Goal: Entertainment & Leisure: Consume media (video, audio)

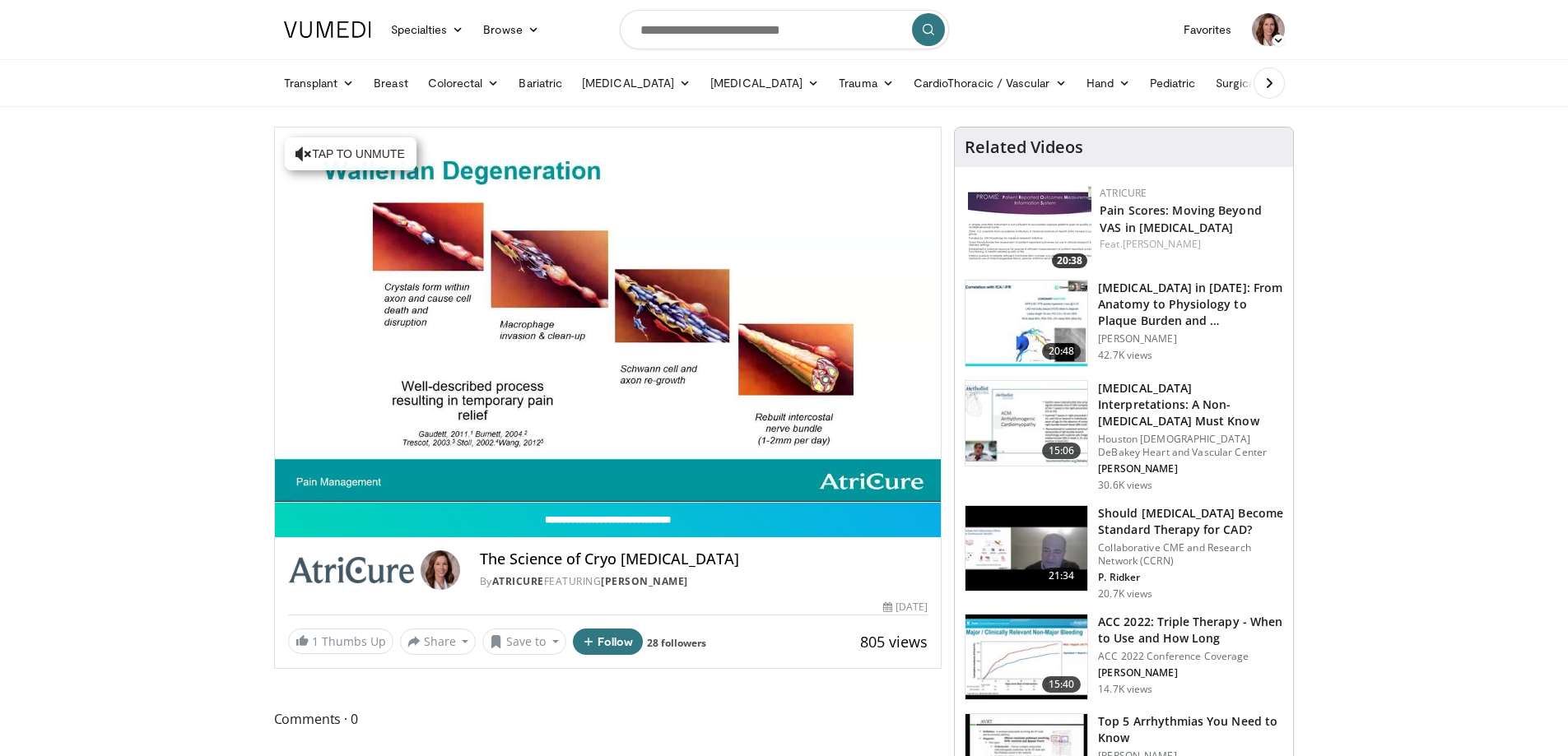
click at [1039, 219] on img at bounding box center [1030, 229] width 124 height 87
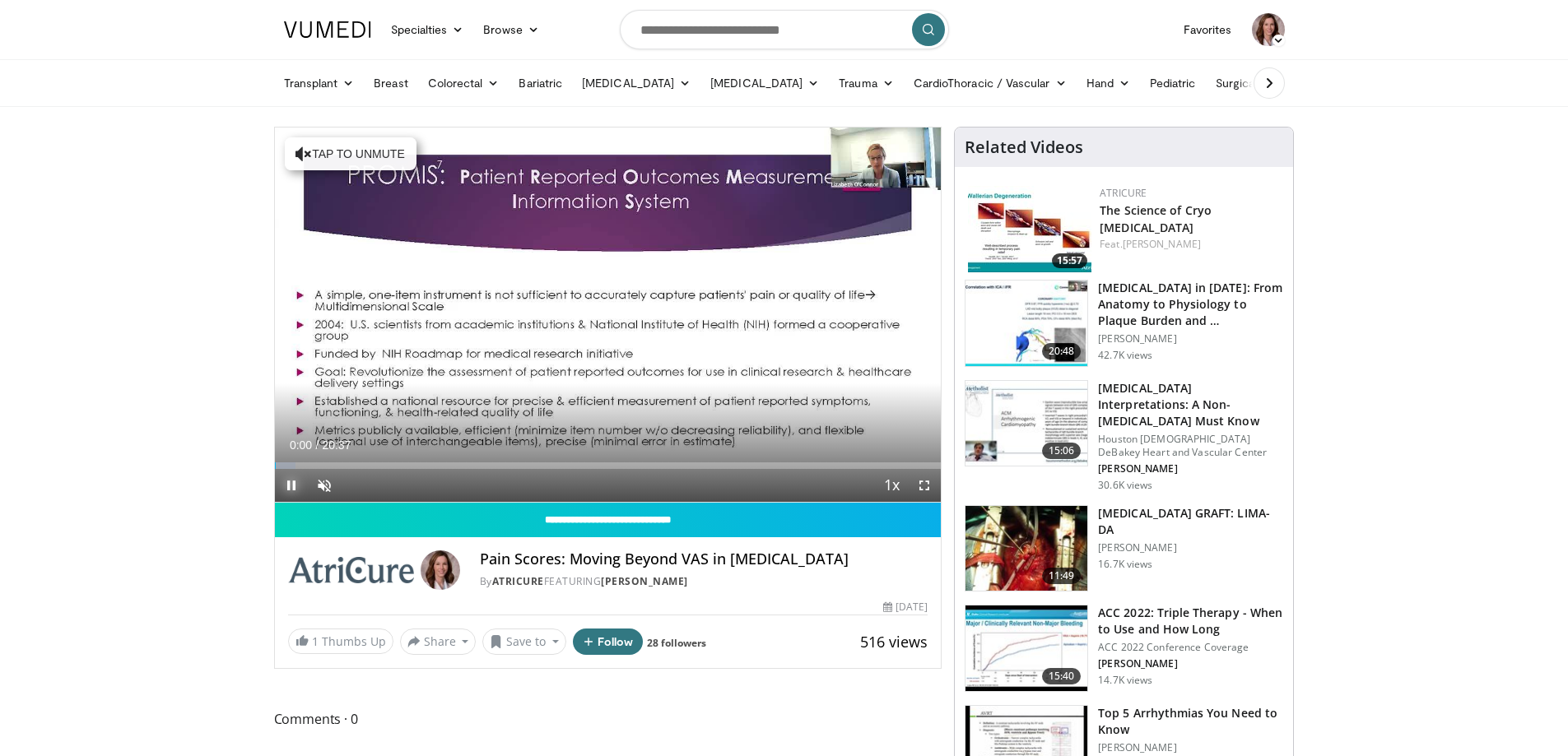
click at [286, 486] on span "Video Player" at bounding box center [291, 485] width 33 height 33
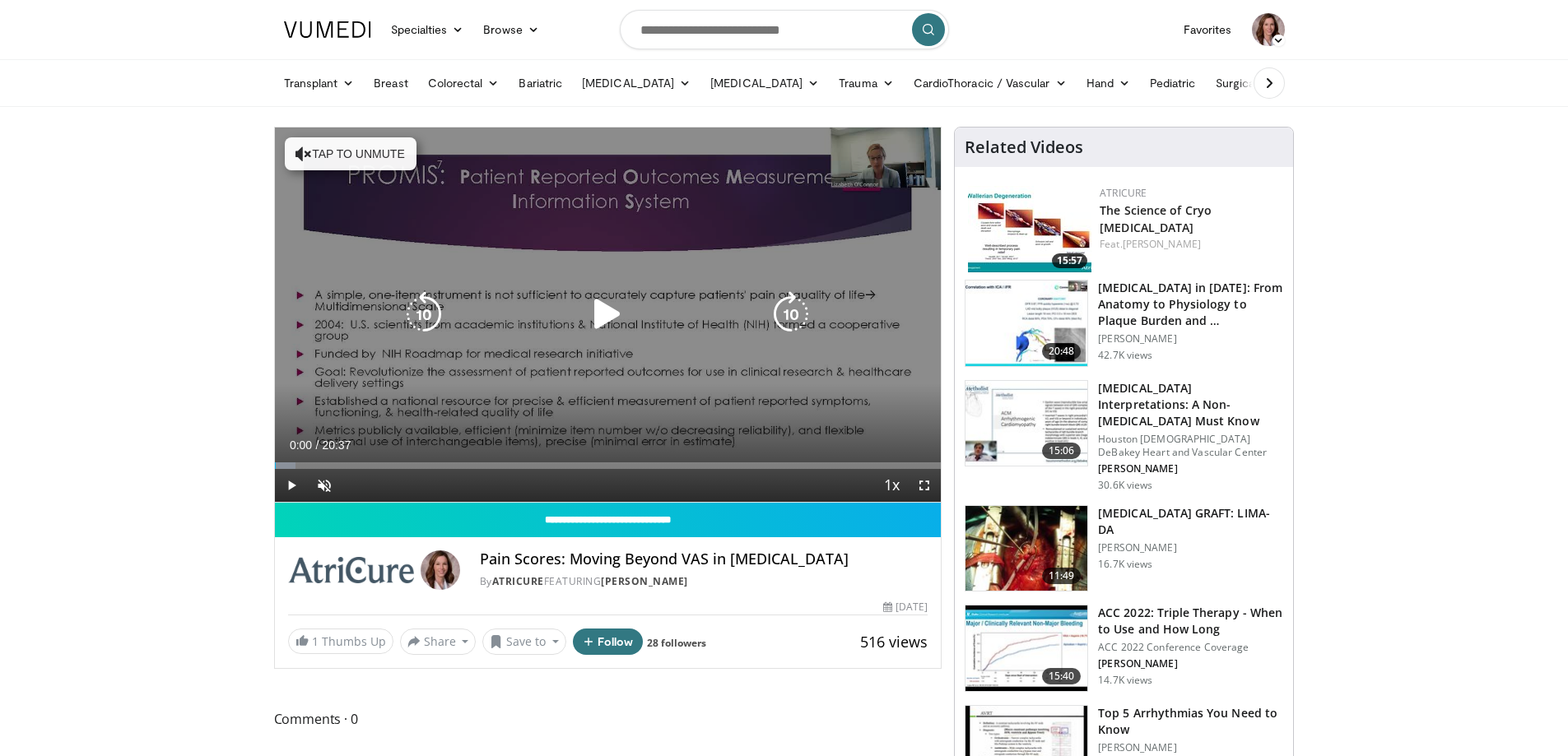
click at [613, 313] on icon "Video Player" at bounding box center [607, 314] width 46 height 46
click at [788, 308] on icon "Video Player" at bounding box center [790, 314] width 46 height 46
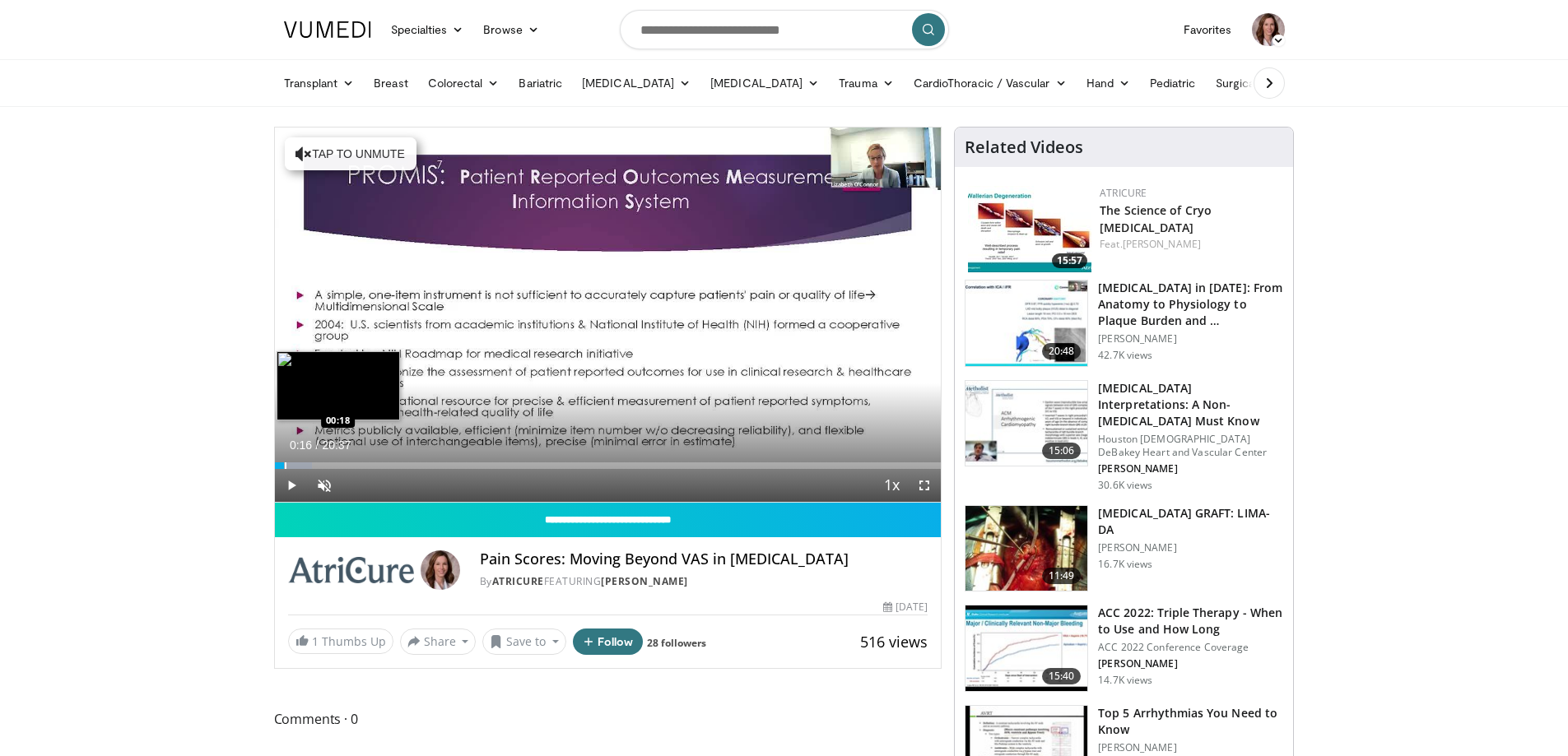
click at [285, 465] on div "Progress Bar" at bounding box center [285, 465] width 2 height 6
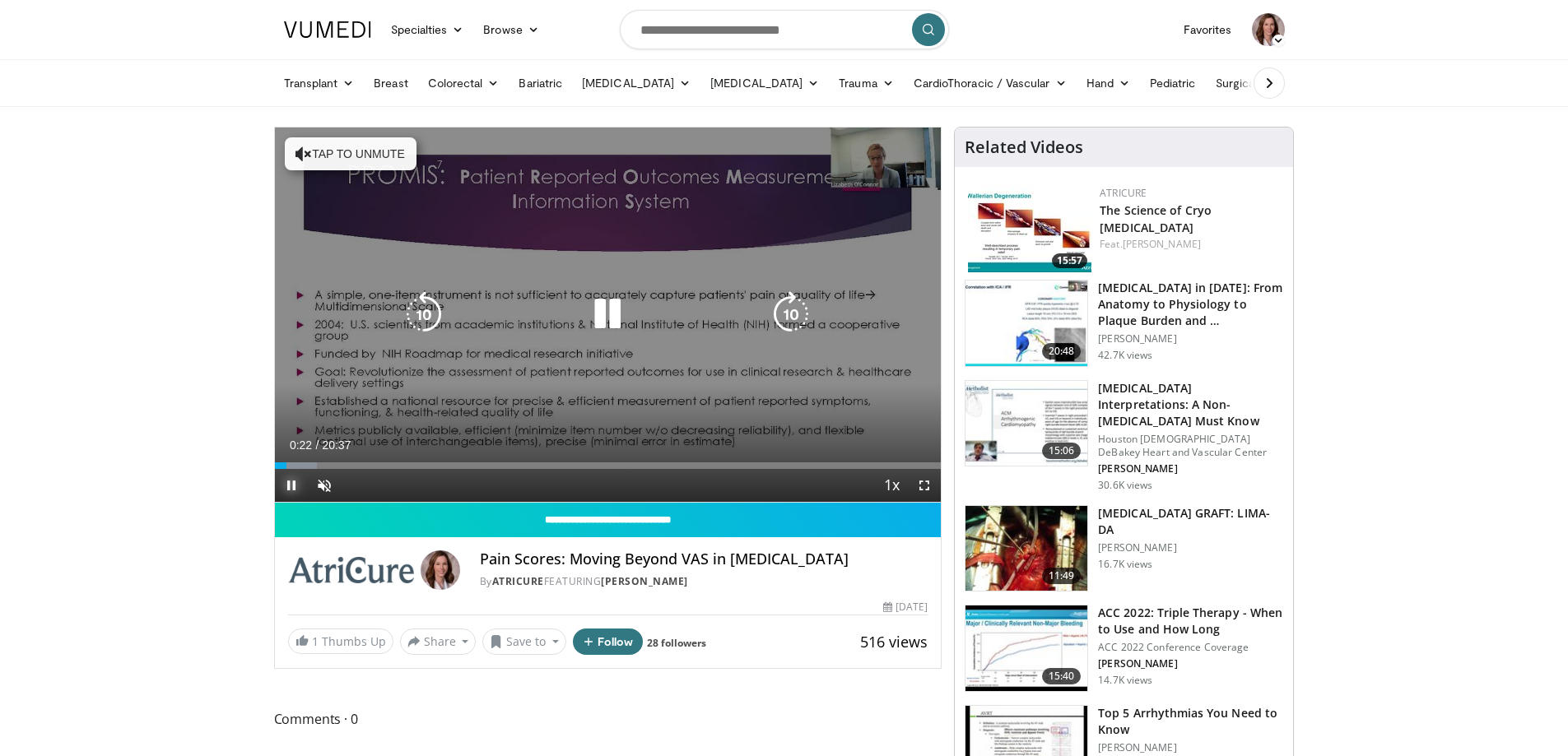
click at [289, 482] on span "Video Player" at bounding box center [291, 485] width 33 height 33
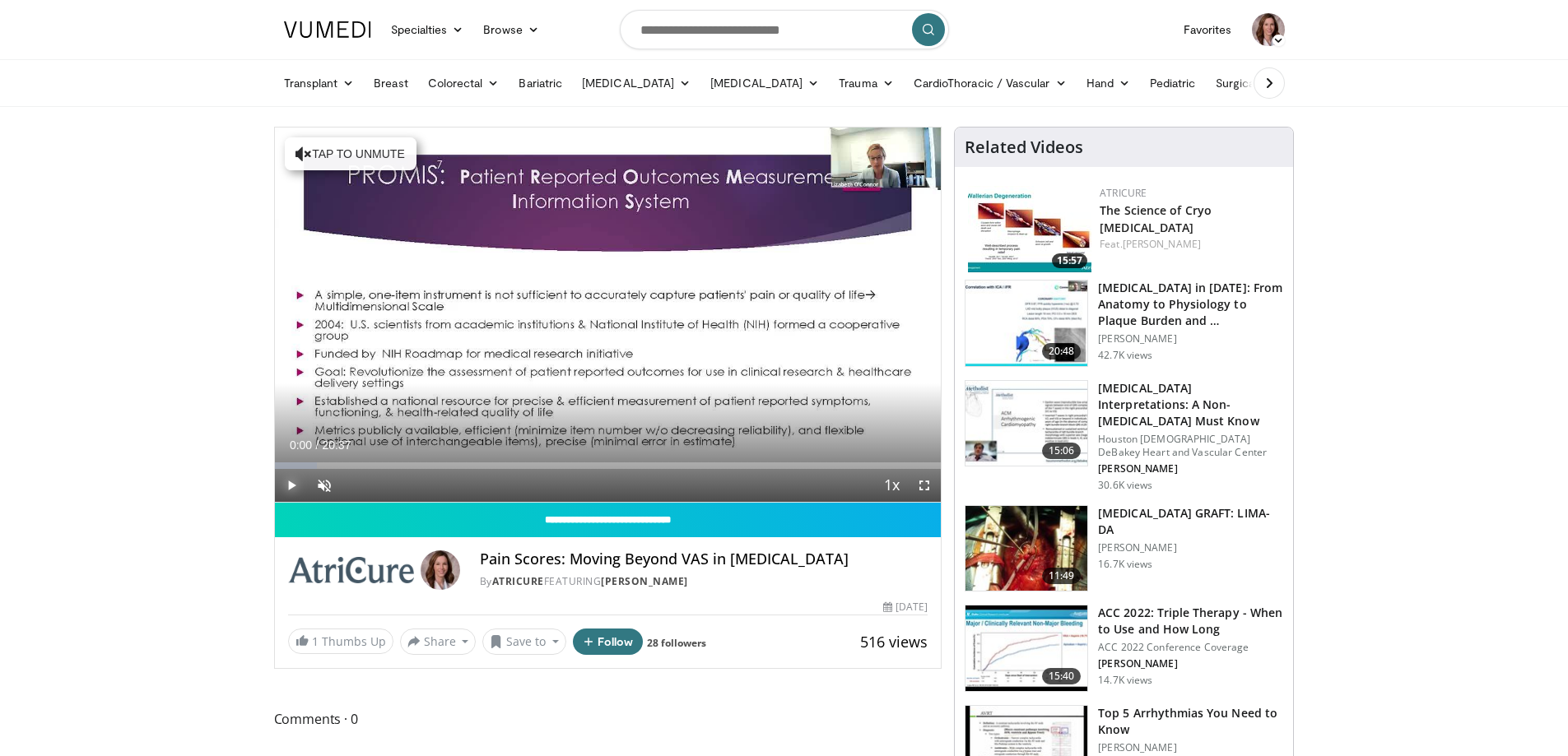
drag, startPoint x: 284, startPoint y: 467, endPoint x: 263, endPoint y: 465, distance: 21.1
